Goal: Information Seeking & Learning: Learn about a topic

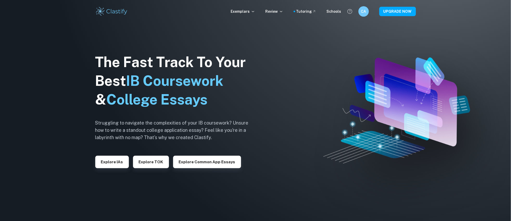
click at [122, 163] on button "Explore IAs" at bounding box center [112, 162] width 34 height 12
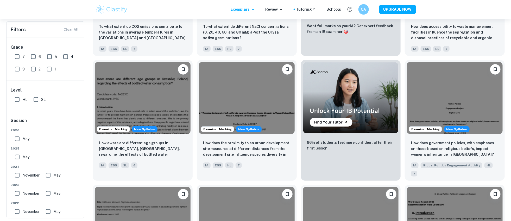
scroll to position [226, 0]
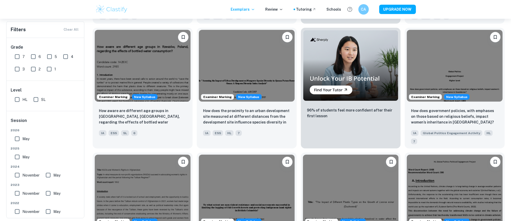
click at [288, 10] on div "Exemplars Review Tutoring Schools" at bounding box center [286, 10] width 110 height 6
drag, startPoint x: 287, startPoint y: 10, endPoint x: 284, endPoint y: 10, distance: 3.2
click at [284, 10] on div "Exemplars Review Tutoring Schools" at bounding box center [286, 10] width 110 height 6
click at [282, 10] on icon at bounding box center [281, 9] width 2 height 1
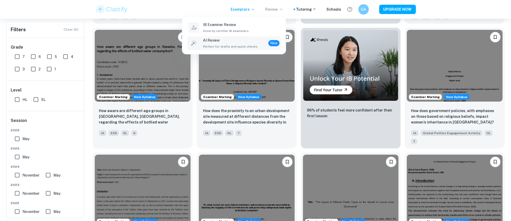
click at [261, 42] on div "AI Review Perfect for drafts and quick checks. New" at bounding box center [241, 42] width 76 height 11
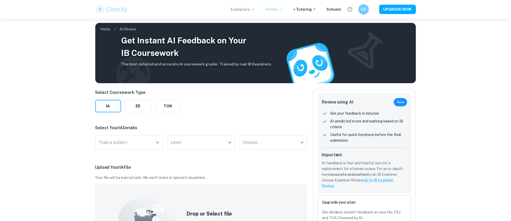
click at [244, 8] on p "Exemplars" at bounding box center [243, 10] width 24 height 6
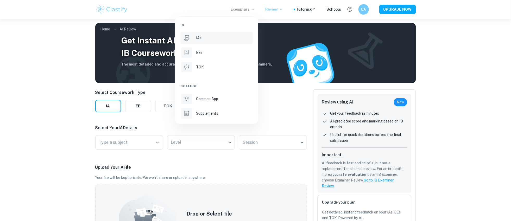
click at [225, 37] on div "IAs" at bounding box center [224, 38] width 56 height 6
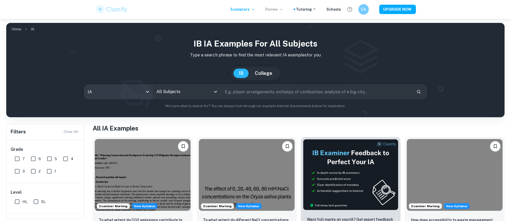
click at [141, 92] on body "We value your privacy We use cookies to enhance your browsing experience, serve…" at bounding box center [255, 129] width 511 height 221
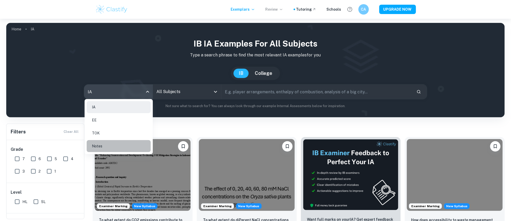
click at [133, 145] on li "Notes" at bounding box center [119, 146] width 64 height 12
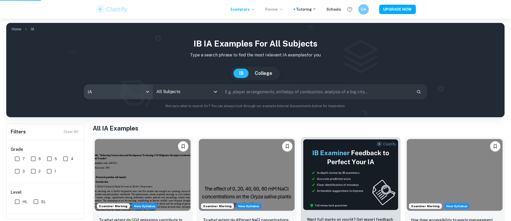
type input "notes"
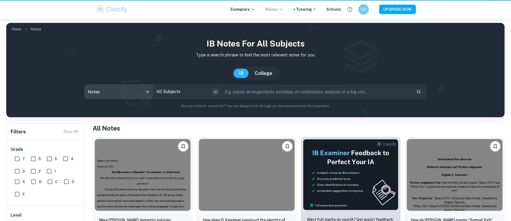
click at [215, 92] on icon "Open" at bounding box center [215, 92] width 3 height 2
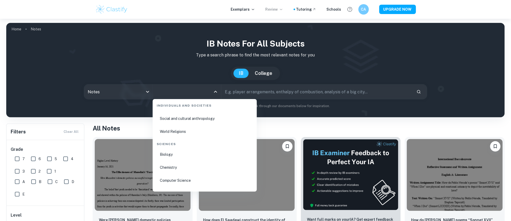
scroll to position [723, 0]
click at [189, 165] on li "Biology" at bounding box center [205, 166] width 100 height 12
type input "Biology"
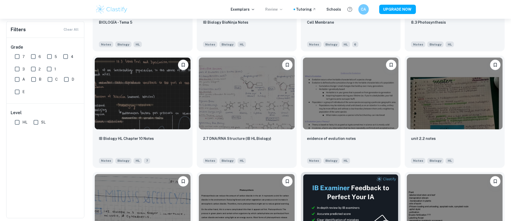
scroll to position [428, 0]
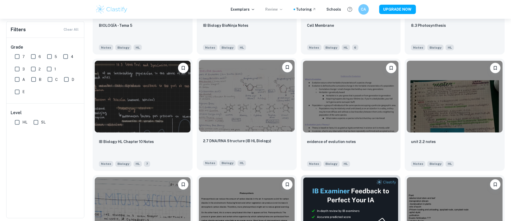
click at [256, 106] on img at bounding box center [247, 96] width 96 height 72
